Goal: Information Seeking & Learning: Find specific fact

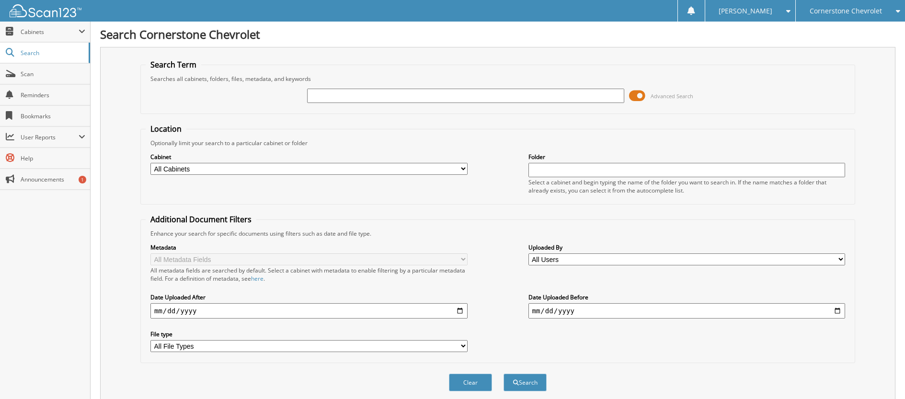
click at [416, 94] on input "text" at bounding box center [465, 96] width 317 height 14
type input "a6245"
click at [504, 374] on button "Search" at bounding box center [525, 383] width 43 height 18
click at [523, 379] on button "Search" at bounding box center [525, 383] width 43 height 18
click at [35, 32] on span "Cabinets" at bounding box center [50, 32] width 58 height 8
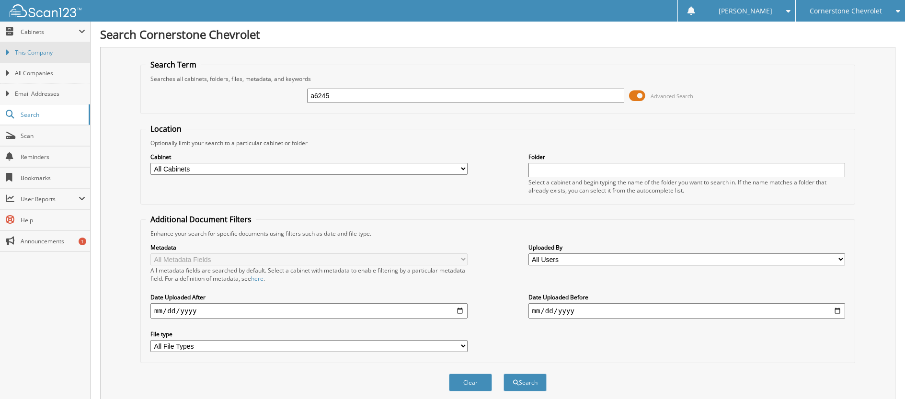
click at [37, 54] on span "This Company" at bounding box center [50, 52] width 70 height 9
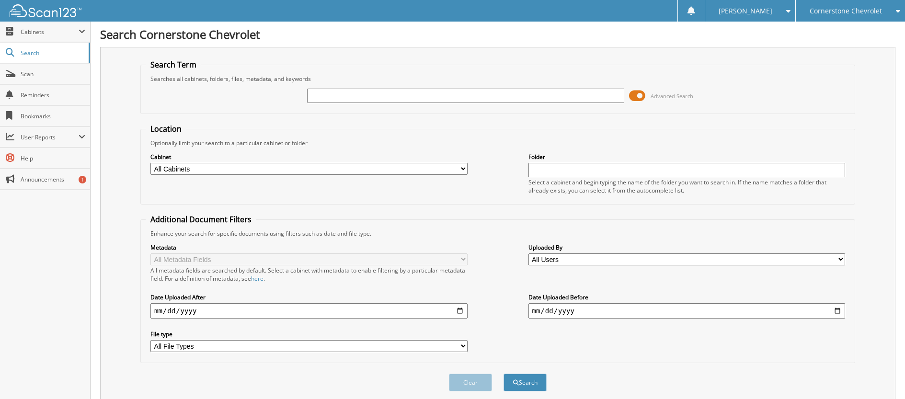
click at [372, 98] on input "text" at bounding box center [465, 96] width 317 height 14
type input "a6245"
click at [504, 374] on button "Search" at bounding box center [525, 383] width 43 height 18
click at [314, 94] on input "a6245" at bounding box center [465, 96] width 317 height 14
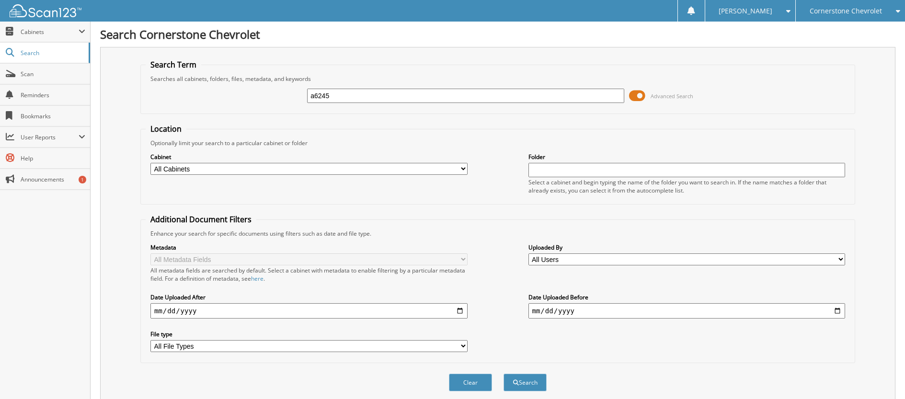
paste input "[US_VEHICLE_IDENTIFICATION_NUMBER]"
type input "[US_VEHICLE_IDENTIFICATION_NUMBER]"
click at [504, 374] on button "Search" at bounding box center [525, 383] width 43 height 18
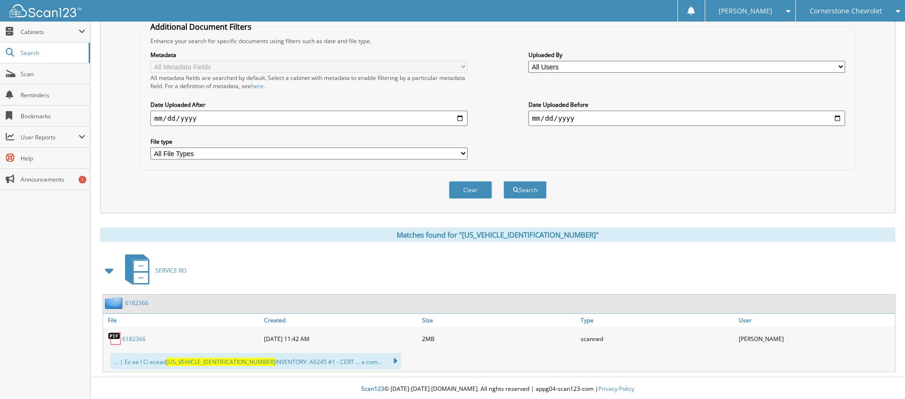
scroll to position [195, 0]
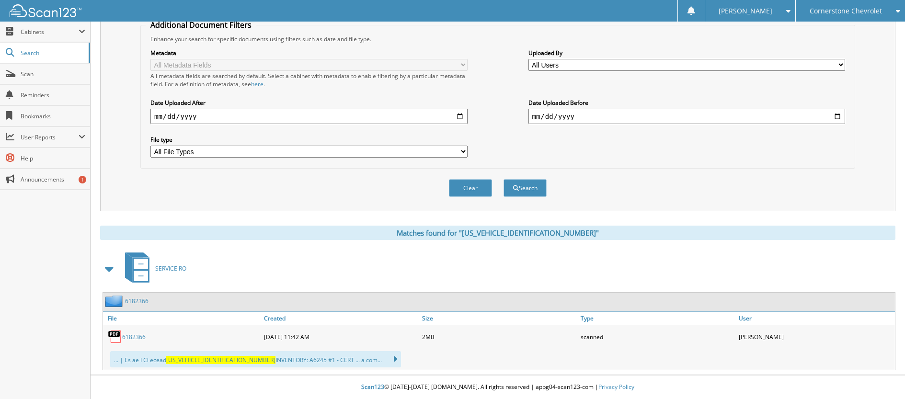
click at [132, 337] on link "6182366" at bounding box center [133, 337] width 23 height 8
click at [107, 267] on span at bounding box center [109, 268] width 13 height 17
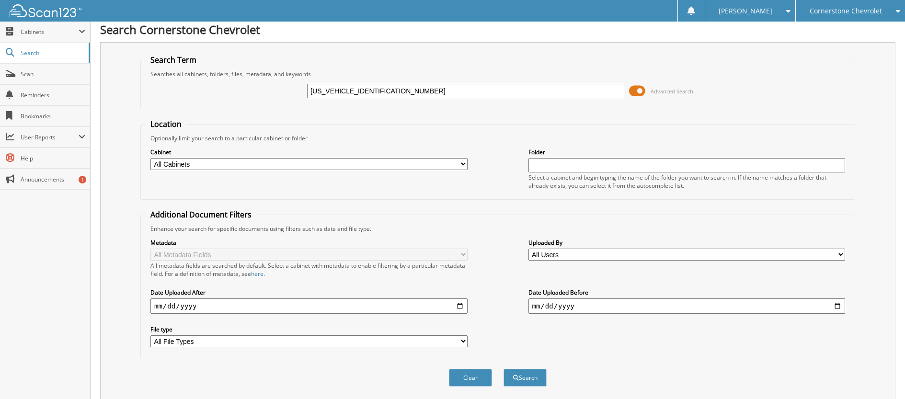
scroll to position [0, 0]
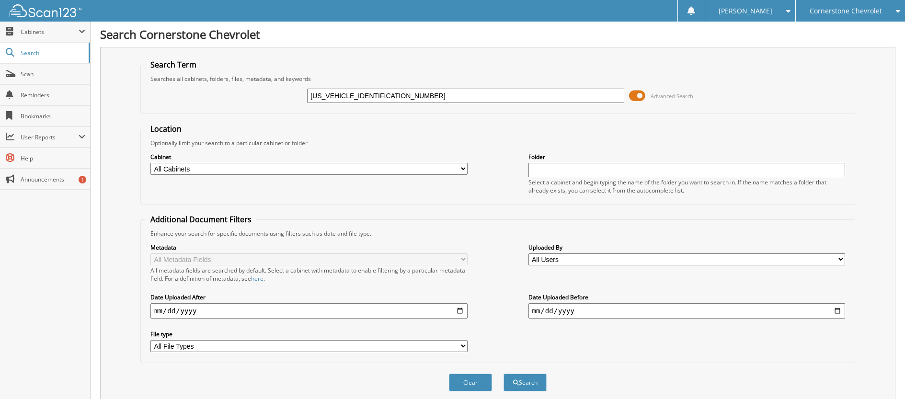
click at [355, 95] on input "[US_VEHICLE_IDENTIFICATION_NUMBER]" at bounding box center [465, 96] width 317 height 14
click at [355, 95] on input "3GCPYCEK1NG209236" at bounding box center [465, 96] width 317 height 14
paste input "DealGRAVES"
type input "DealGRAVES"
click at [504, 374] on button "Search" at bounding box center [525, 383] width 43 height 18
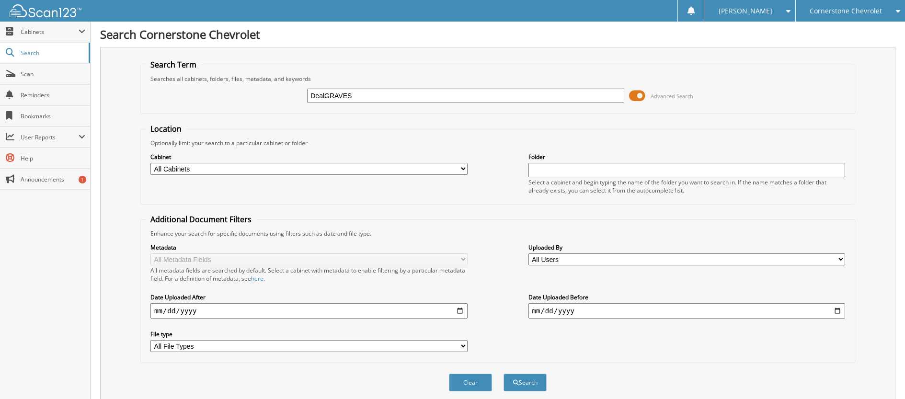
click at [345, 98] on input "DealGRAVES" at bounding box center [465, 96] width 317 height 14
click at [323, 91] on input "DealGRAVES" at bounding box center [465, 96] width 317 height 14
type input "[PERSON_NAME]"
click at [521, 383] on button "Search" at bounding box center [525, 383] width 43 height 18
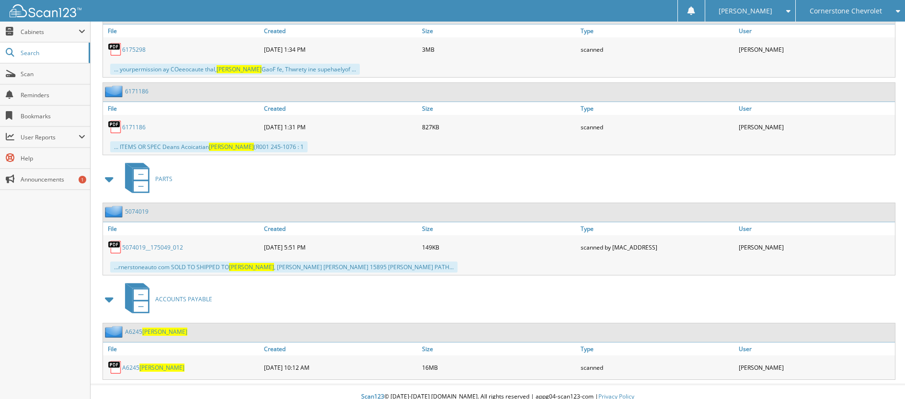
scroll to position [1222, 0]
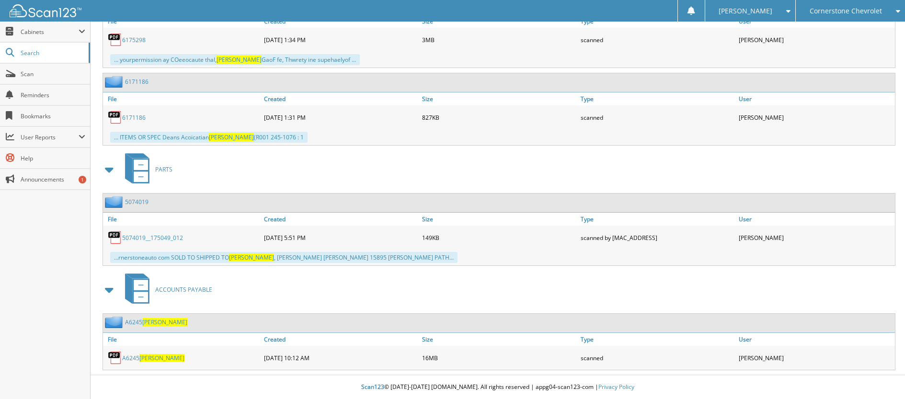
click at [151, 359] on span "[PERSON_NAME]" at bounding box center [161, 358] width 45 height 8
